Goal: Task Accomplishment & Management: Manage account settings

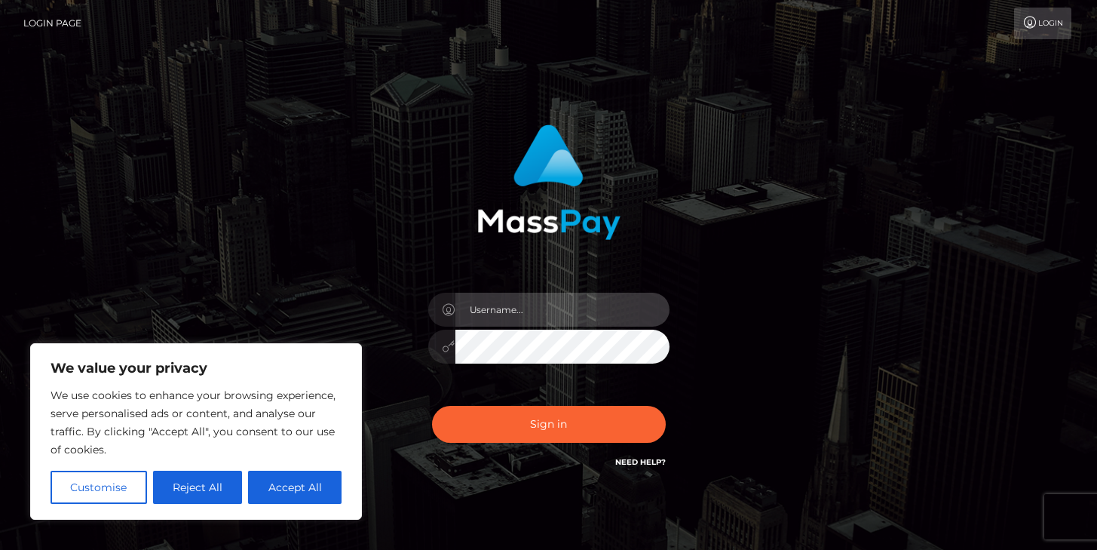
click at [485, 317] on input "text" at bounding box center [562, 309] width 214 height 34
type input "[EMAIL_ADDRESS][DOMAIN_NAME]"
click at [432, 406] on button "Sign in" at bounding box center [549, 424] width 234 height 37
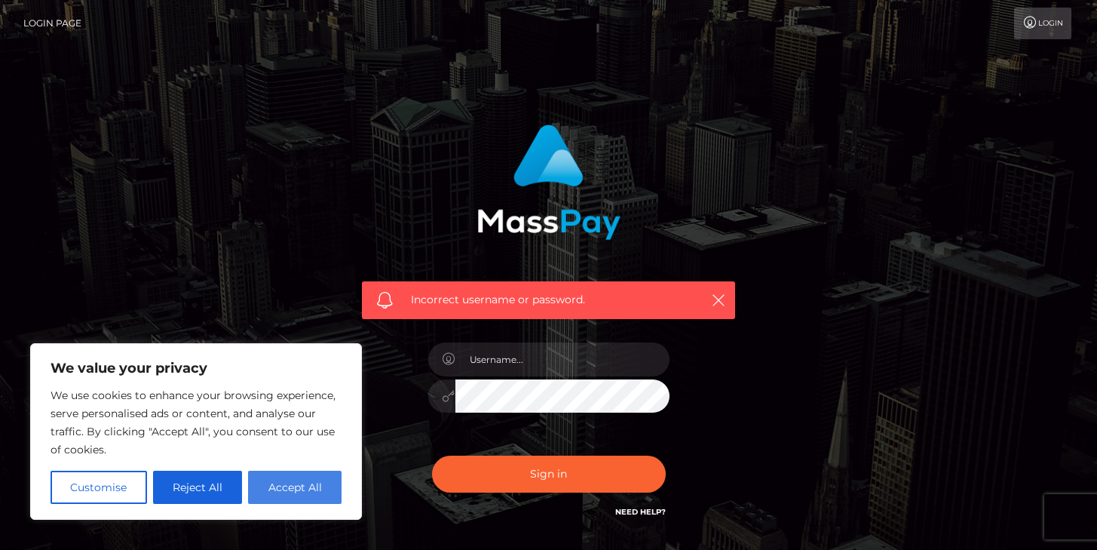
click at [305, 486] on button "Accept All" at bounding box center [294, 486] width 93 height 33
checkbox input "true"
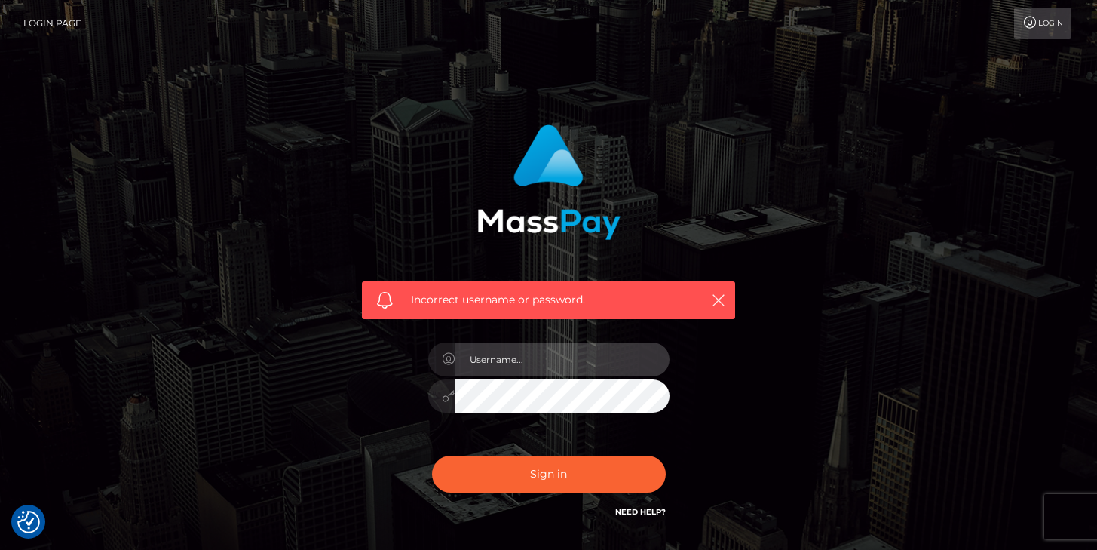
click at [487, 373] on input "text" at bounding box center [562, 359] width 214 height 34
click at [659, 513] on link "Need Help?" at bounding box center [640, 512] width 51 height 10
click at [562, 352] on input "y" at bounding box center [562, 359] width 214 height 34
type input "[EMAIL_ADDRESS][DOMAIN_NAME]"
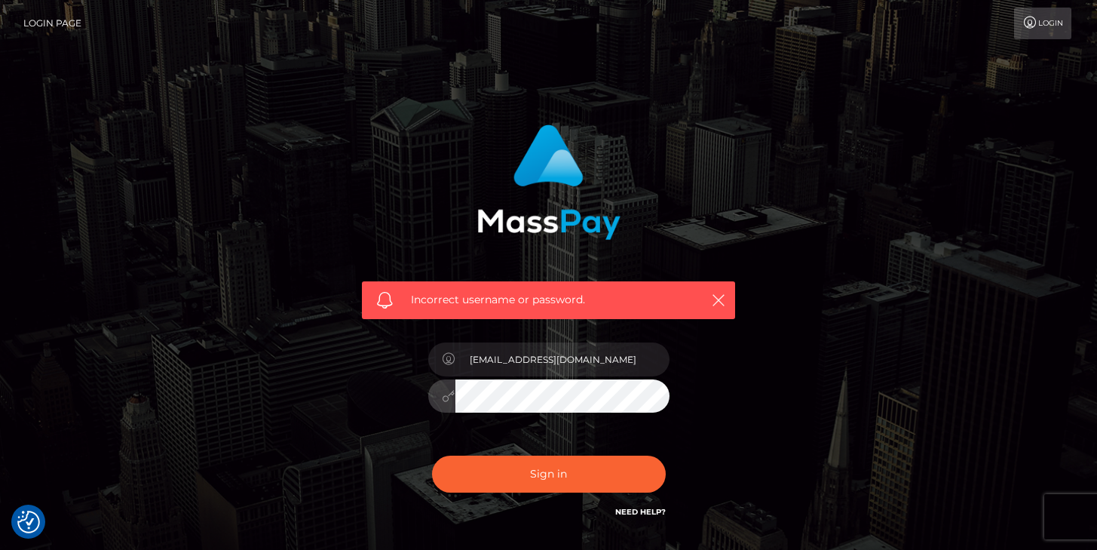
click at [432, 455] on button "Sign in" at bounding box center [549, 473] width 234 height 37
type input "[EMAIL_ADDRESS][DOMAIN_NAME]"
click at [432, 455] on button "Sign in" at bounding box center [549, 473] width 234 height 37
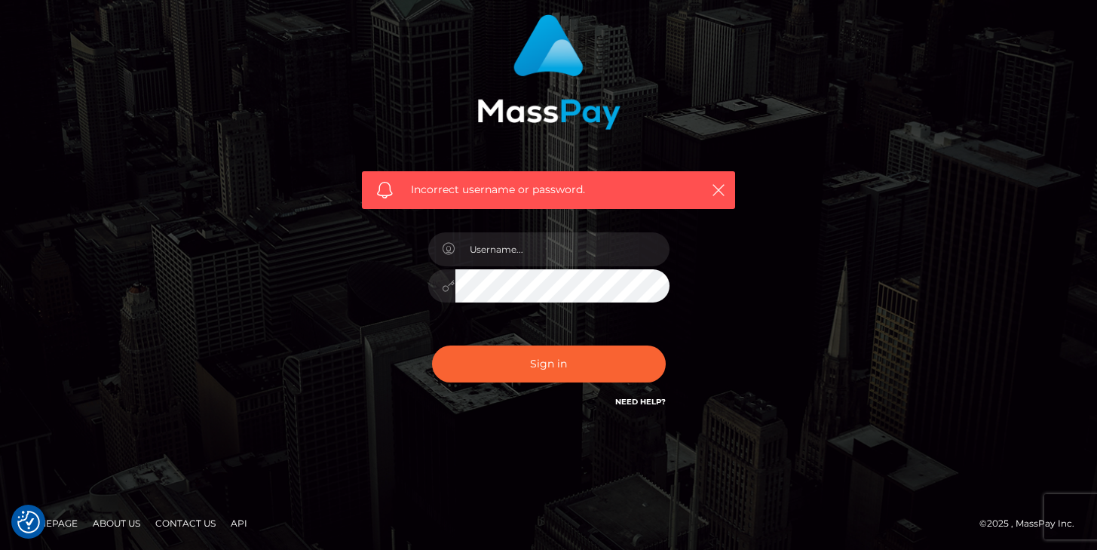
click at [643, 401] on link "Need Help?" at bounding box center [640, 401] width 51 height 10
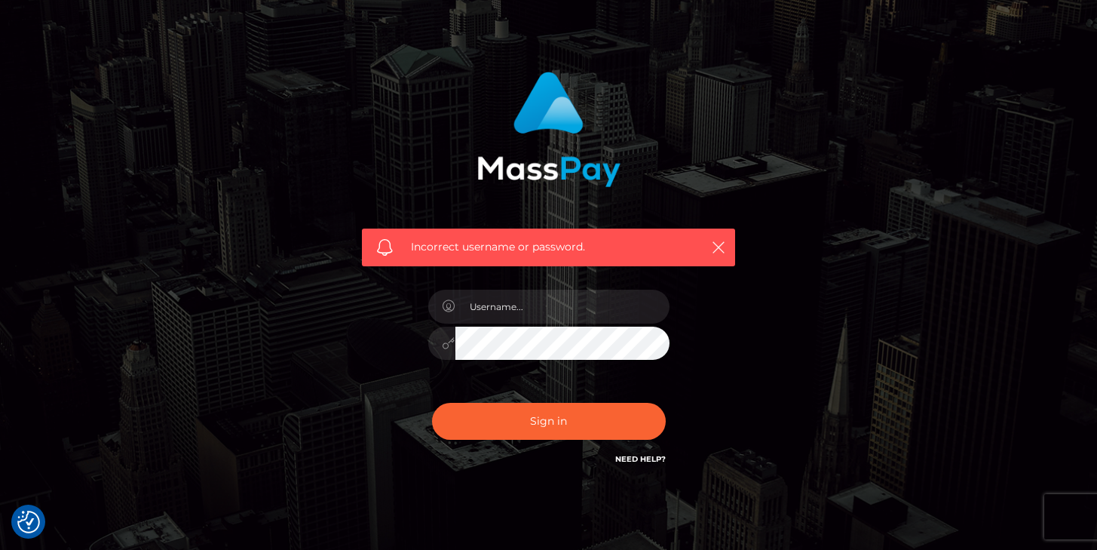
scroll to position [0, 0]
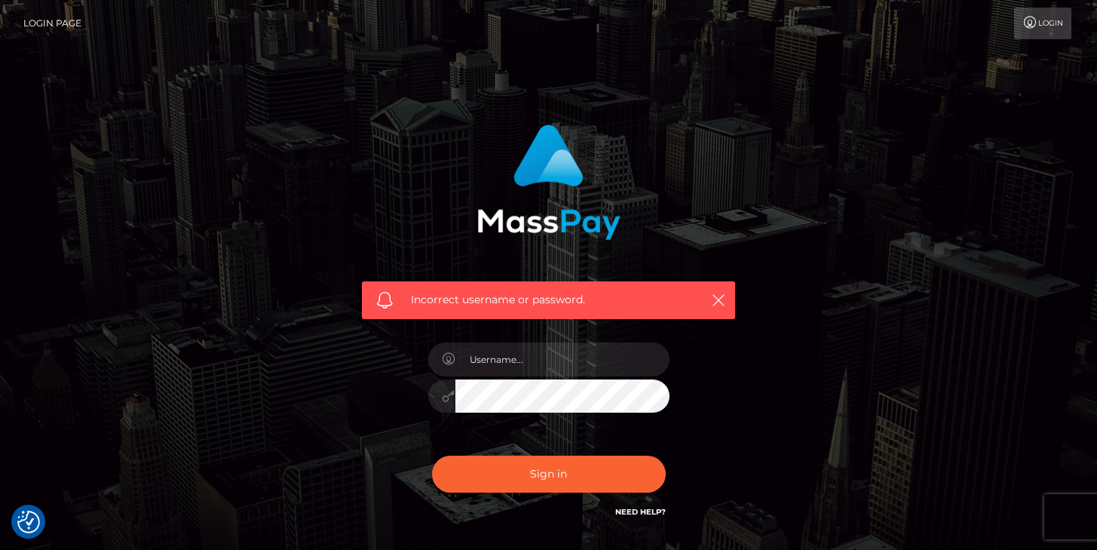
click at [35, 25] on link "Login Page" at bounding box center [52, 24] width 58 height 32
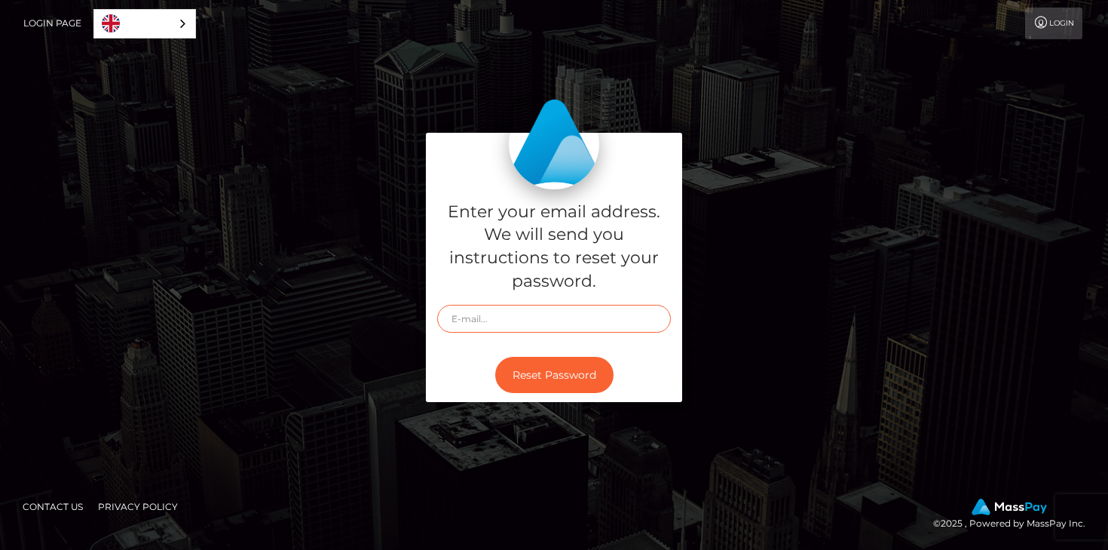
click at [516, 310] on input "text" at bounding box center [554, 319] width 234 height 28
type input "v"
type input "[EMAIL_ADDRESS][DOMAIN_NAME]"
click at [495, 357] on button "Reset Password" at bounding box center [554, 375] width 118 height 37
